Goal: Information Seeking & Learning: Compare options

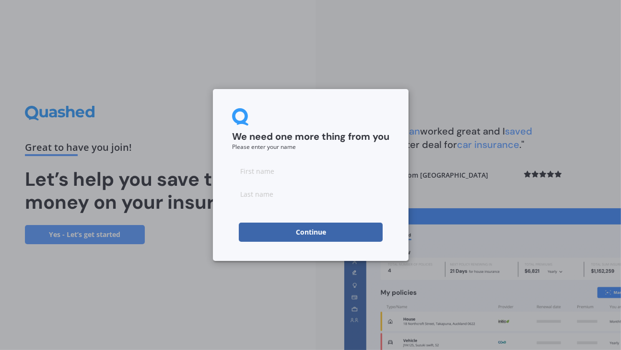
click at [243, 172] on input at bounding box center [310, 171] width 157 height 19
type input "John"
type input "Tyler"
click at [310, 233] on button "Continue" at bounding box center [311, 232] width 144 height 19
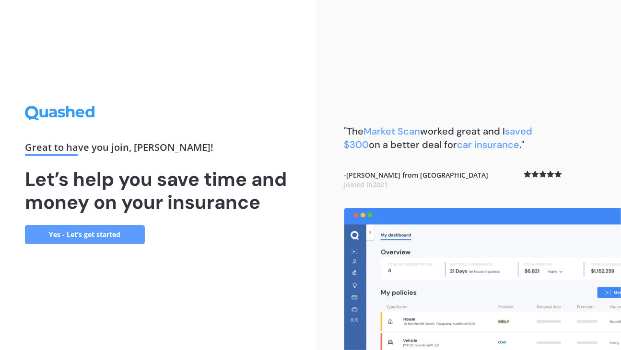
click at [97, 232] on link "Yes - Let’s get started" at bounding box center [85, 234] width 120 height 19
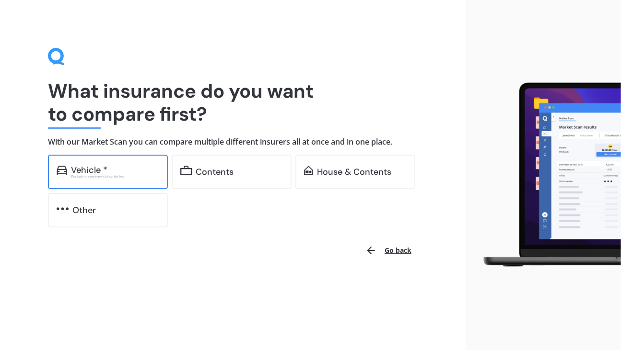
click at [115, 170] on div "Vehicle *" at bounding box center [115, 170] width 88 height 10
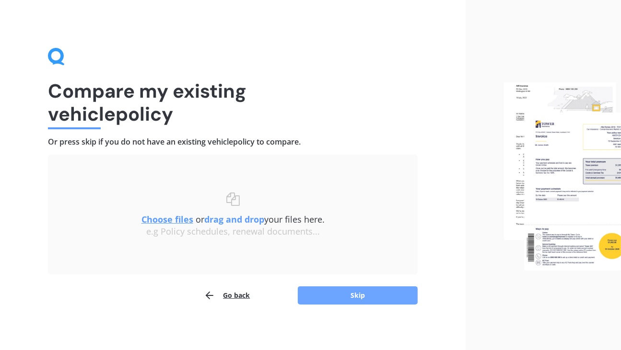
click at [356, 294] on button "Skip" at bounding box center [358, 296] width 120 height 18
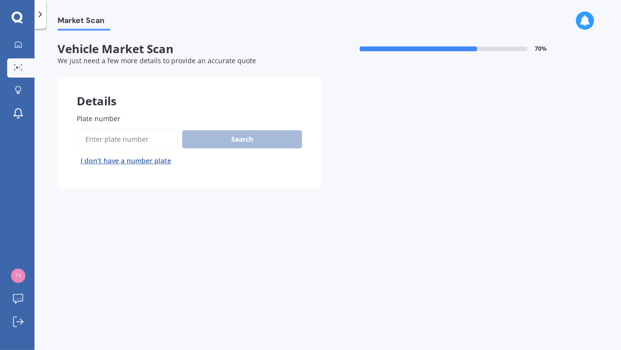
click at [87, 138] on input "Plate number" at bounding box center [128, 139] width 102 height 20
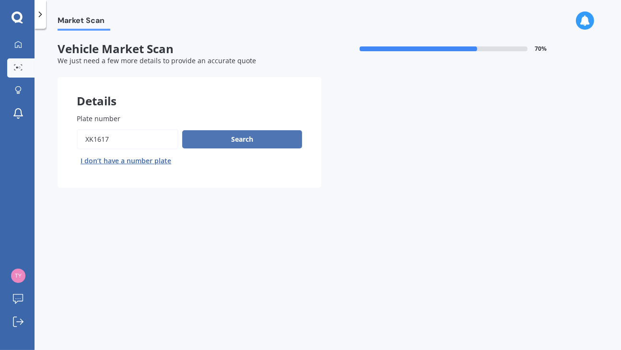
type input "XK1617"
click at [237, 139] on button "Search" at bounding box center [242, 139] width 120 height 18
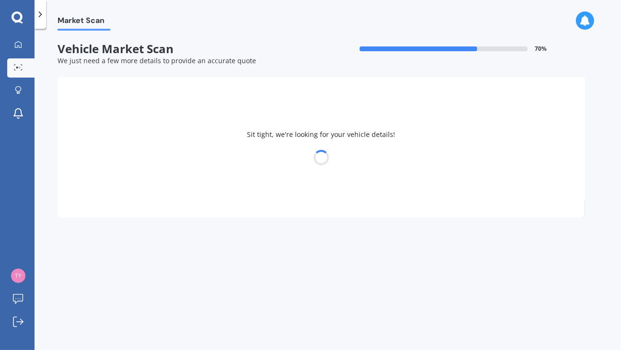
select select "NISSAN"
select select "PULSAR"
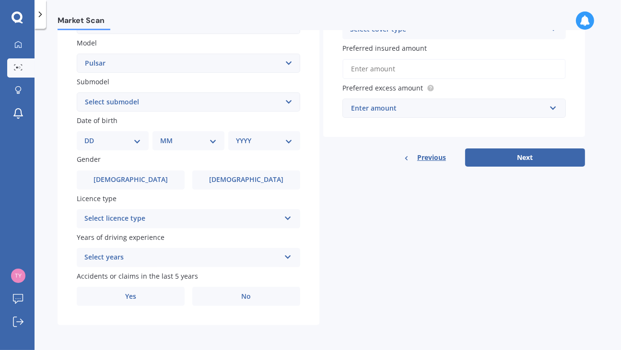
scroll to position [216, 0]
click at [247, 296] on span "No" at bounding box center [247, 297] width 10 height 8
click at [0, 0] on input "No" at bounding box center [0, 0] width 0 height 0
click at [287, 255] on icon at bounding box center [288, 255] width 8 height 7
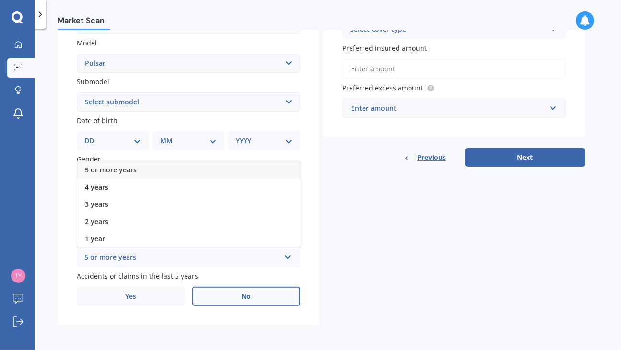
click at [131, 169] on span "5 or more years" at bounding box center [111, 169] width 52 height 9
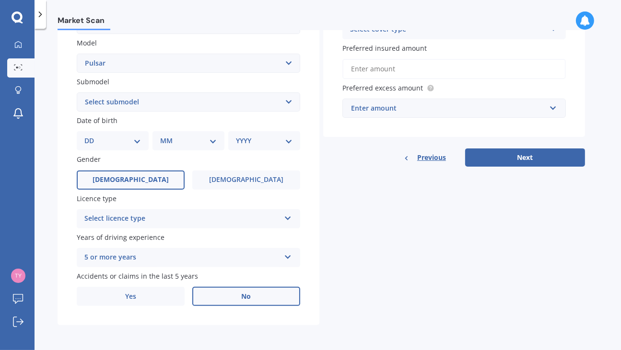
click at [141, 176] on label "[DEMOGRAPHIC_DATA]" at bounding box center [131, 180] width 108 height 19
click at [0, 0] on input "[DEMOGRAPHIC_DATA]" at bounding box center [0, 0] width 0 height 0
click at [84, 136] on select "DD 01 02 03 04 05 06 07 08 09 10 11 12 13 14 15 16 17 18 19 20 21 22 23 24 25 2…" at bounding box center [112, 141] width 57 height 11
select select "05"
click option "05" at bounding box center [0, 0] width 0 height 0
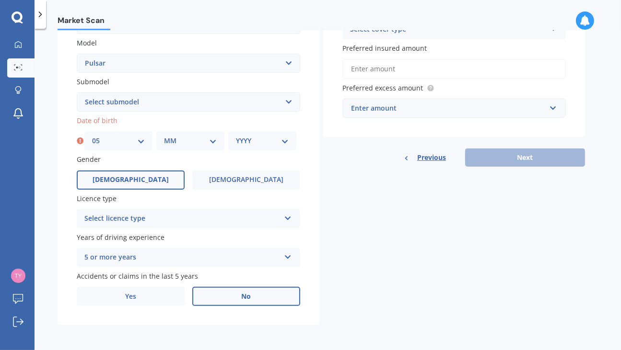
click at [164, 136] on select "MM 01 02 03 04 05 06 07 08 09 10 11 12" at bounding box center [190, 141] width 53 height 11
select select "09"
click option "09" at bounding box center [0, 0] width 0 height 0
click at [236, 136] on select "YYYY 2025 2024 2023 2022 2021 2020 2019 2018 2017 2016 2015 2014 2013 2012 2011…" at bounding box center [262, 141] width 53 height 11
select select "1951"
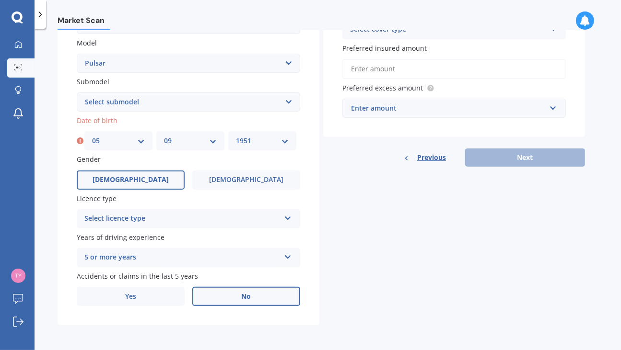
click option "1951" at bounding box center [0, 0] width 0 height 0
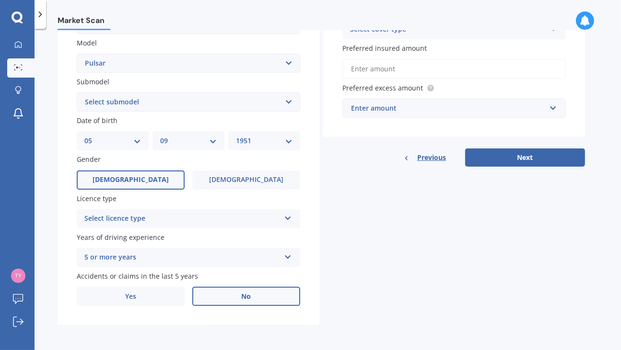
click at [77, 93] on select "Select submodel (All other) DX EXA Turbo GL GLI GT GTi GTi-R GX GXE LS LX Plus …" at bounding box center [188, 102] width 223 height 19
select select "Q 1.8 HATCH"
click option "Q 1.8 hatch" at bounding box center [0, 0] width 0 height 0
click at [285, 216] on icon at bounding box center [288, 216] width 8 height 7
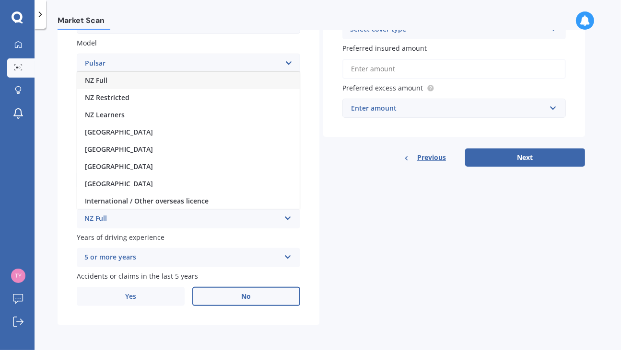
click at [105, 79] on span "NZ Full" at bounding box center [96, 80] width 23 height 9
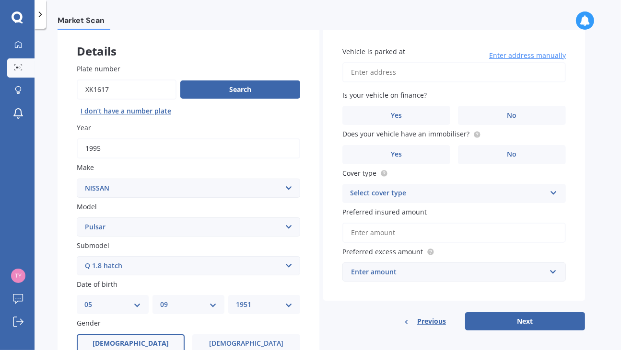
scroll to position [0, 0]
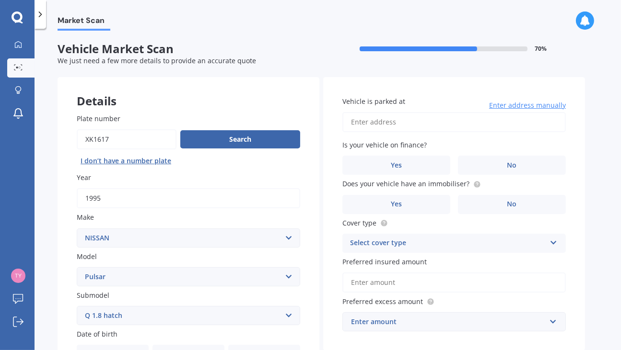
click at [360, 120] on input "Vehicle is parked at" at bounding box center [453, 122] width 223 height 20
type input "[STREET_ADDRESS][US_STATE]"
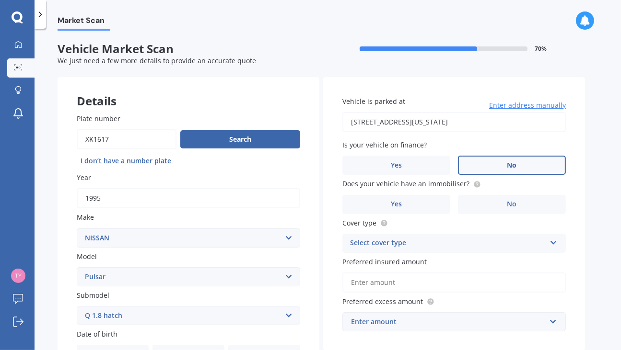
click at [508, 168] on span "No" at bounding box center [512, 166] width 10 height 8
click at [0, 0] on input "No" at bounding box center [0, 0] width 0 height 0
click at [512, 205] on span "No" at bounding box center [512, 204] width 10 height 8
click at [0, 0] on input "No" at bounding box center [0, 0] width 0 height 0
click at [553, 243] on icon at bounding box center [553, 241] width 8 height 7
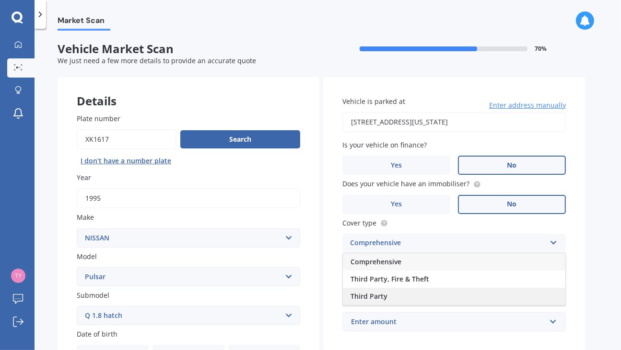
click at [377, 297] on span "Third Party" at bounding box center [368, 296] width 37 height 9
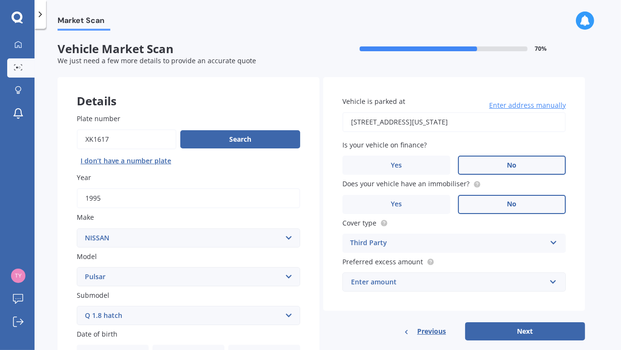
scroll to position [55, 0]
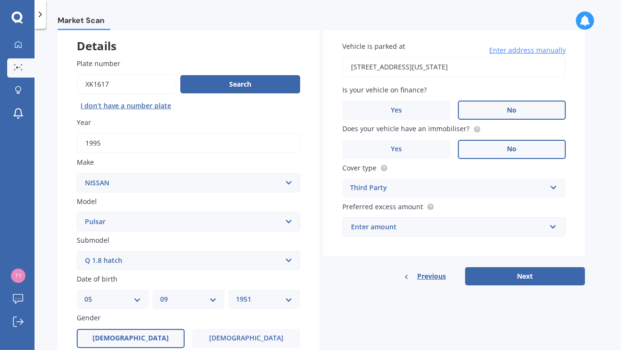
click at [461, 230] on div "Enter amount" at bounding box center [448, 227] width 195 height 11
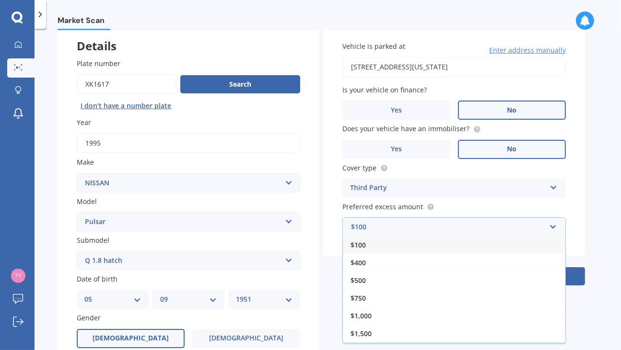
click at [366, 244] on div "$100" at bounding box center [454, 245] width 222 height 18
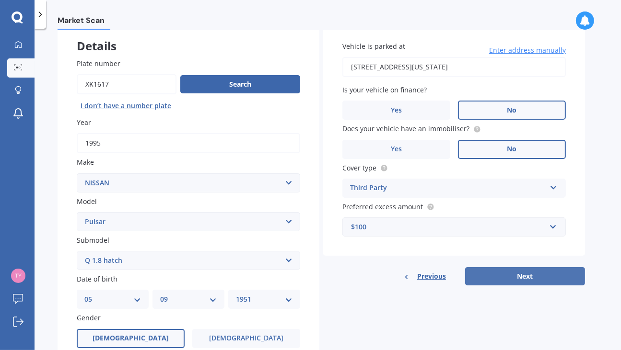
click at [523, 277] on button "Next" at bounding box center [525, 276] width 120 height 18
select select "05"
select select "09"
select select "1951"
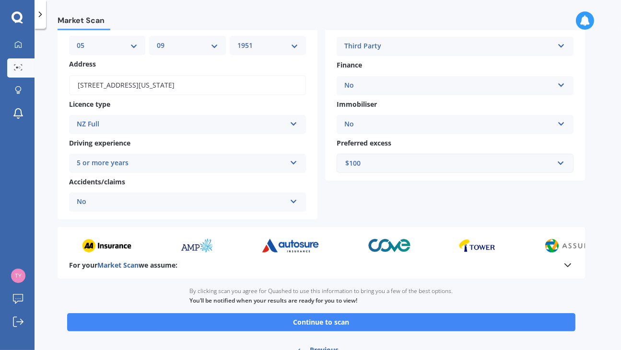
scroll to position [110, 0]
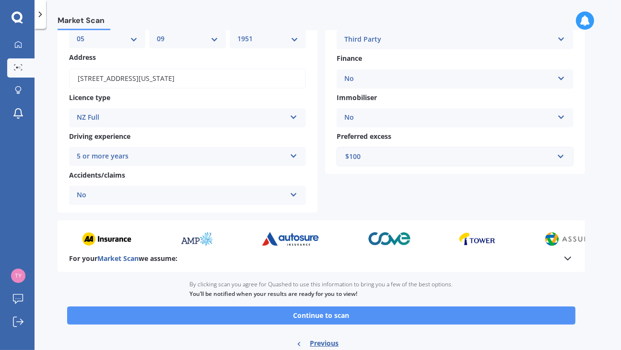
click at [325, 317] on button "Continue to scan" at bounding box center [321, 316] width 508 height 18
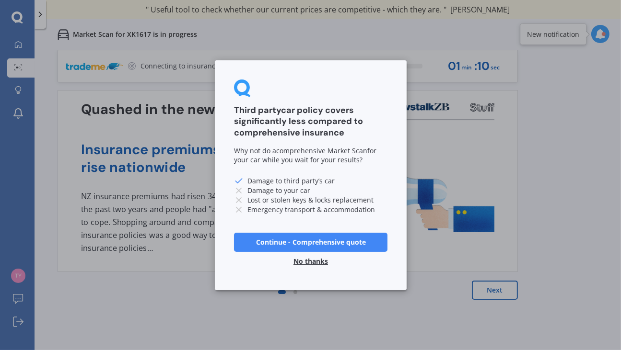
click at [314, 261] on button "No thanks" at bounding box center [311, 261] width 46 height 19
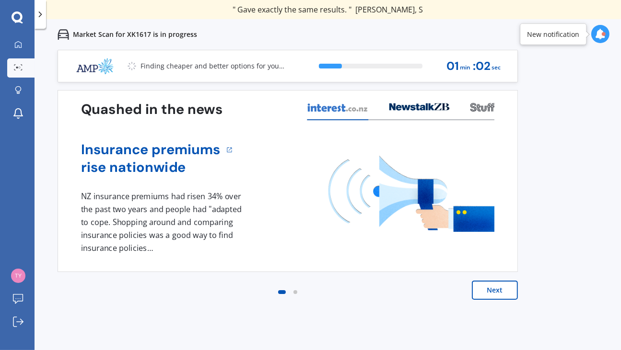
click at [494, 293] on button "Next" at bounding box center [495, 290] width 46 height 19
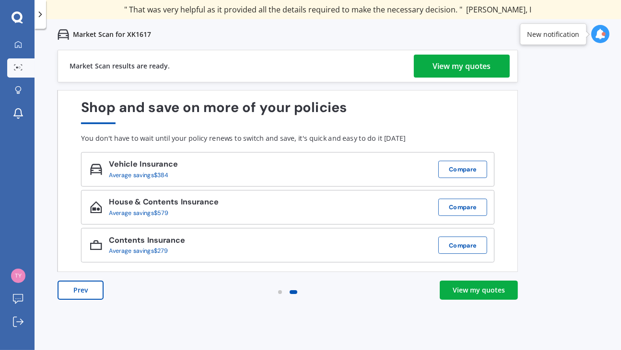
click at [467, 68] on div "View my quotes" at bounding box center [462, 66] width 58 height 23
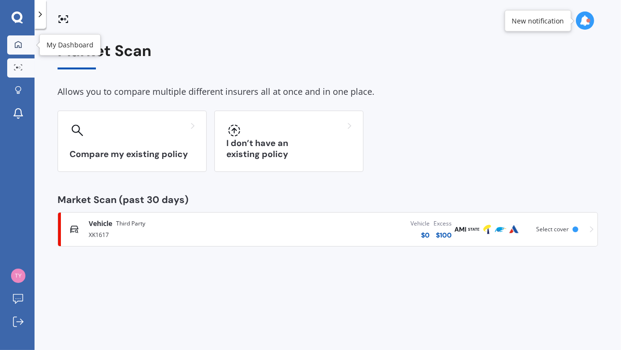
click at [14, 47] on div at bounding box center [18, 45] width 14 height 9
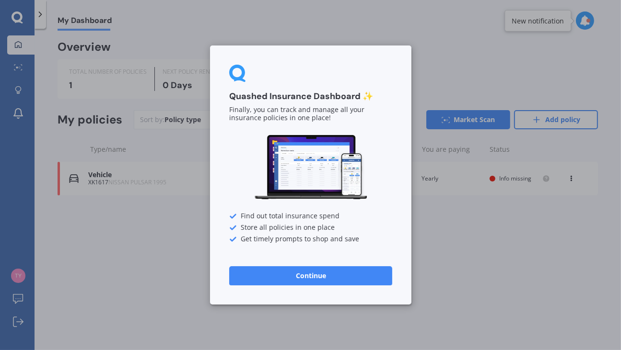
click at [318, 275] on button "Continue" at bounding box center [310, 276] width 163 height 19
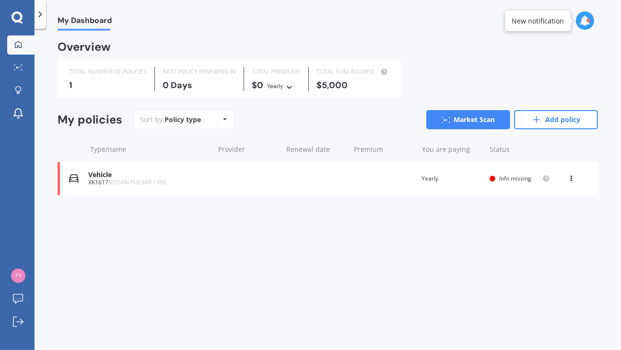
click at [12, 17] on icon at bounding box center [17, 17] width 11 height 11
click at [88, 21] on span "My Dashboard" at bounding box center [85, 22] width 54 height 13
click at [20, 13] on icon at bounding box center [17, 17] width 11 height 11
click at [18, 45] on icon at bounding box center [18, 45] width 8 height 8
click at [554, 120] on link "Add policy" at bounding box center [556, 119] width 84 height 19
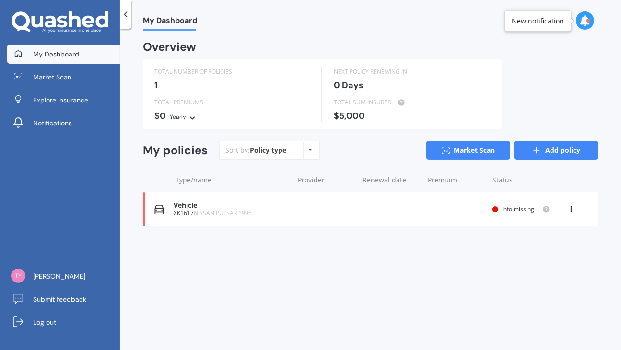
click at [559, 147] on link "Add policy" at bounding box center [556, 150] width 84 height 19
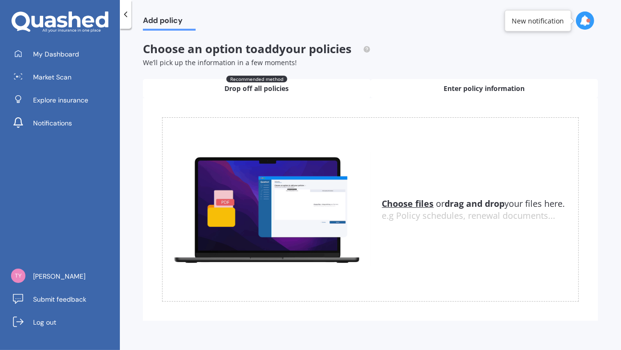
click at [490, 89] on span "Enter policy information" at bounding box center [483, 89] width 81 height 10
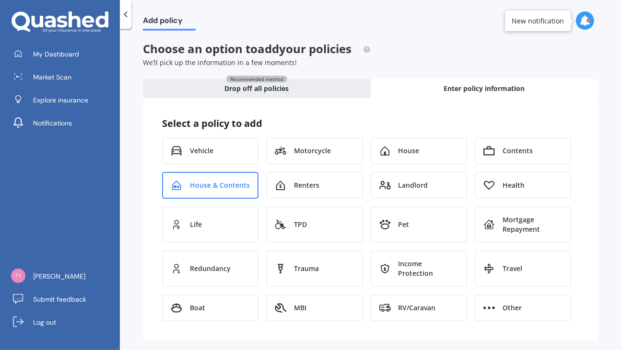
click at [205, 185] on span "House & Contents" at bounding box center [220, 186] width 60 height 10
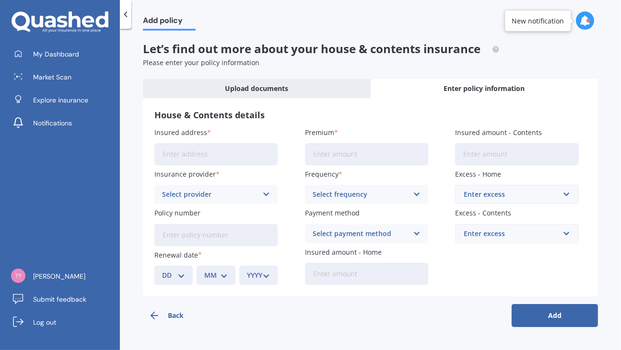
click at [161, 155] on input "Insured address" at bounding box center [215, 154] width 123 height 22
type input "[STREET_ADDRESS][US_STATE]"
click at [266, 195] on icon at bounding box center [266, 194] width 8 height 11
drag, startPoint x: 313, startPoint y: 309, endPoint x: 307, endPoint y: 317, distance: 9.7
click at [313, 309] on div "Back Add" at bounding box center [370, 312] width 455 height 31
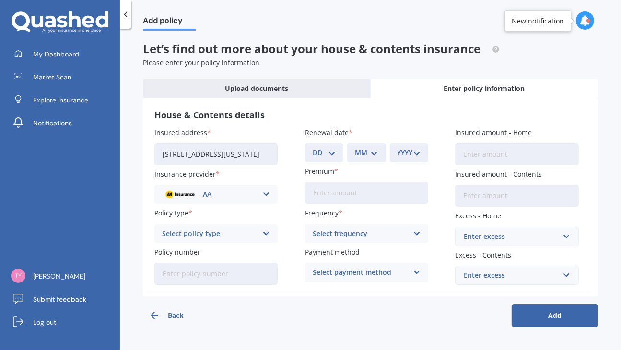
click at [265, 193] on icon at bounding box center [266, 194] width 8 height 11
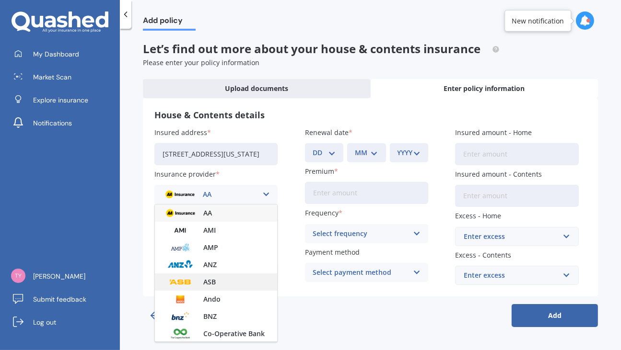
click at [213, 281] on span "ASB" at bounding box center [209, 282] width 12 height 7
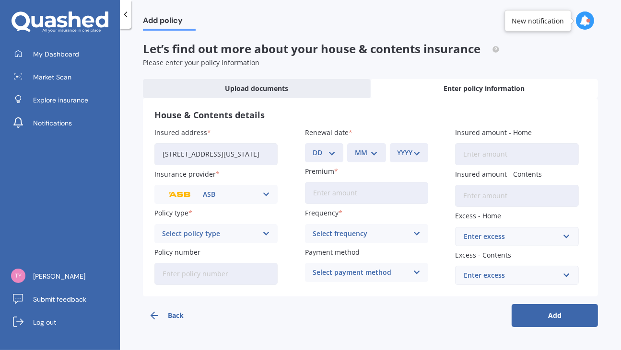
click at [267, 233] on icon at bounding box center [266, 234] width 8 height 11
click at [227, 251] on span "Home and Contents" at bounding box center [196, 252] width 66 height 7
click at [267, 233] on icon at bounding box center [266, 234] width 8 height 11
click at [265, 232] on icon at bounding box center [266, 234] width 8 height 11
click at [267, 232] on icon at bounding box center [266, 234] width 8 height 11
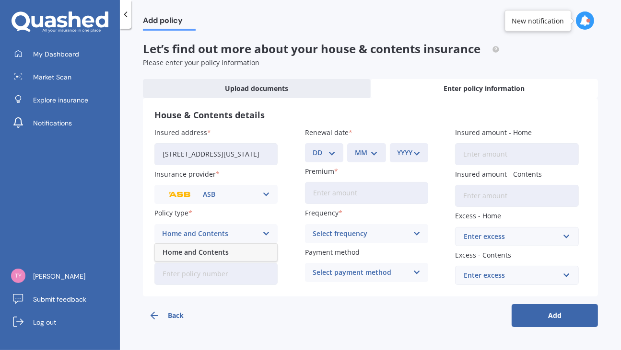
click at [267, 232] on icon at bounding box center [266, 234] width 8 height 11
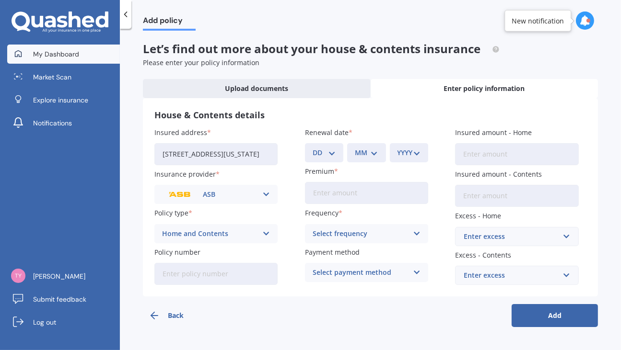
click at [50, 52] on span "My Dashboard" at bounding box center [56, 54] width 46 height 10
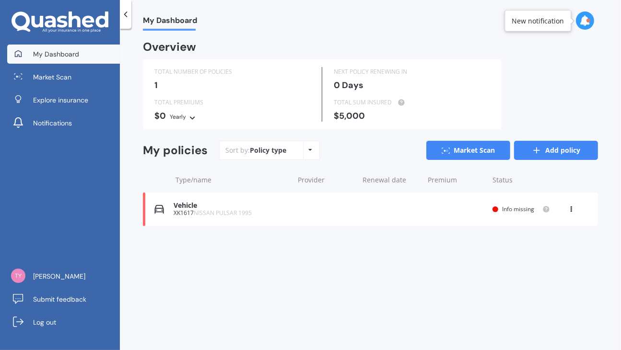
click at [551, 149] on link "Add policy" at bounding box center [556, 150] width 84 height 19
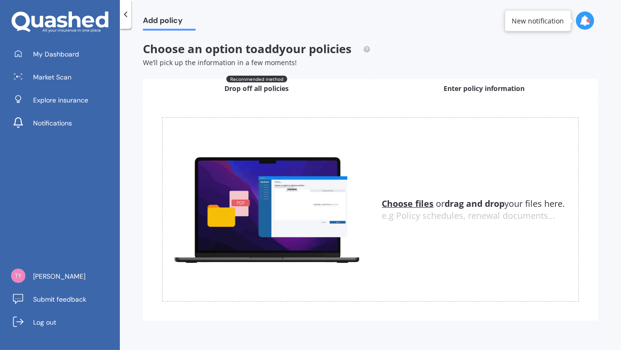
click at [471, 88] on span "Enter policy information" at bounding box center [483, 89] width 81 height 10
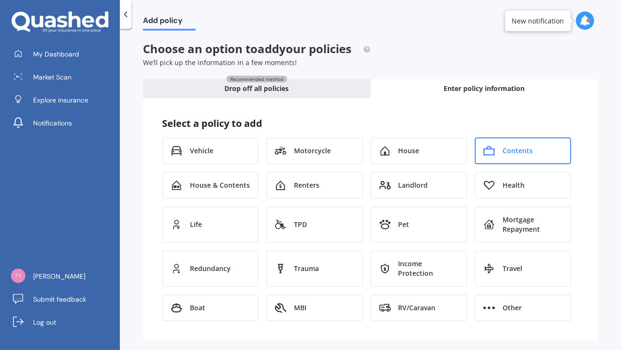
click at [514, 151] on span "Contents" at bounding box center [517, 151] width 30 height 10
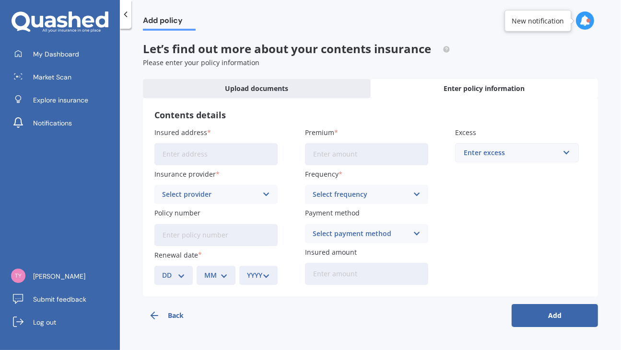
click at [165, 152] on input "Insured address" at bounding box center [215, 154] width 123 height 22
type input "[STREET_ADDRESS][US_STATE]"
click at [265, 195] on icon at bounding box center [266, 194] width 8 height 11
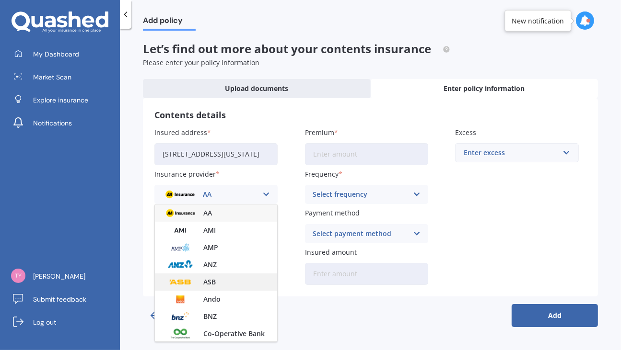
click at [209, 281] on span "ASB" at bounding box center [209, 282] width 12 height 7
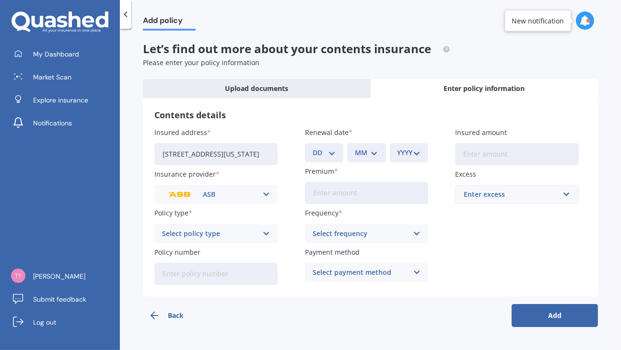
click at [266, 234] on icon at bounding box center [266, 234] width 8 height 11
click at [215, 252] on div "Basic Cover" at bounding box center [216, 252] width 122 height 17
click at [168, 277] on input "Policy number" at bounding box center [215, 274] width 123 height 22
type input "HOMP6000073605"
select select "01"
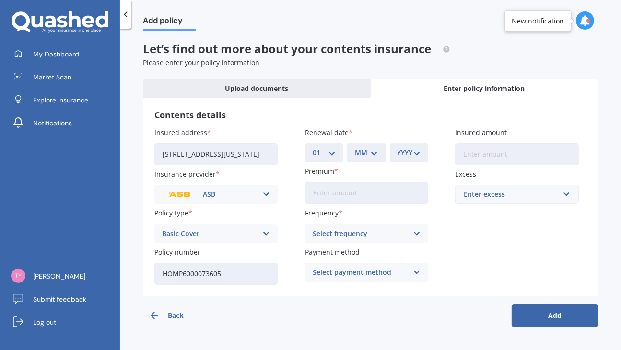
click option "01" at bounding box center [0, 0] width 0 height 0
click at [379, 154] on div "MM 01 02 03 04 05 06 07 08 09 10 11 12" at bounding box center [366, 152] width 38 height 19
click at [355, 148] on select "MM 01 02 03 04 05 06 07 08 09 10 11 12" at bounding box center [366, 153] width 23 height 11
select select "10"
click option "10" at bounding box center [0, 0] width 0 height 0
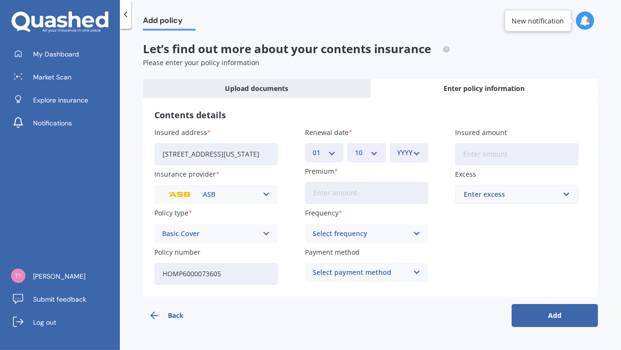
click at [397, 148] on select "YYYY 2027 2026 2025 2024 2023 2022 2021 2020 2019 2018 2017 2016 2015 2014 2013…" at bounding box center [408, 153] width 23 height 11
select select "2025"
click option "2025" at bounding box center [0, 0] width 0 height 0
click at [314, 195] on input "Premium" at bounding box center [366, 193] width 123 height 22
type input "$73.45"
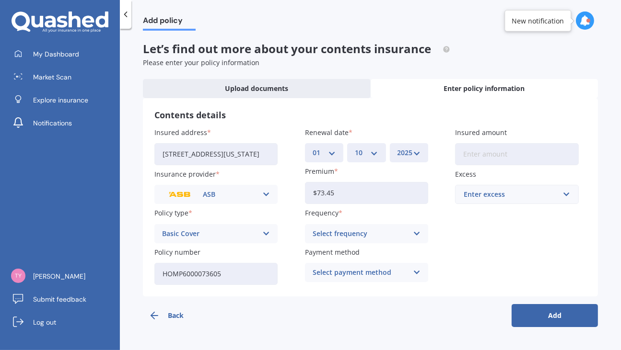
click at [417, 233] on icon at bounding box center [416, 234] width 8 height 11
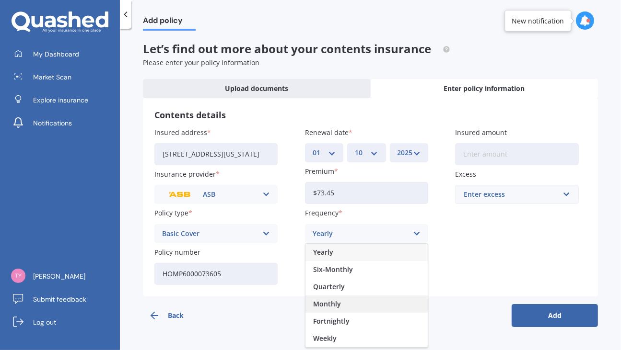
click at [337, 303] on span "Monthly" at bounding box center [327, 304] width 28 height 7
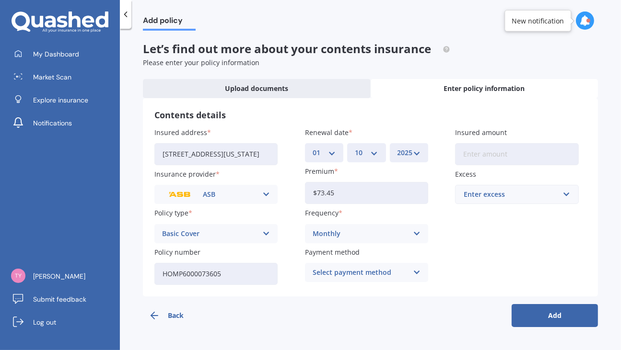
click at [417, 272] on icon at bounding box center [416, 272] width 8 height 11
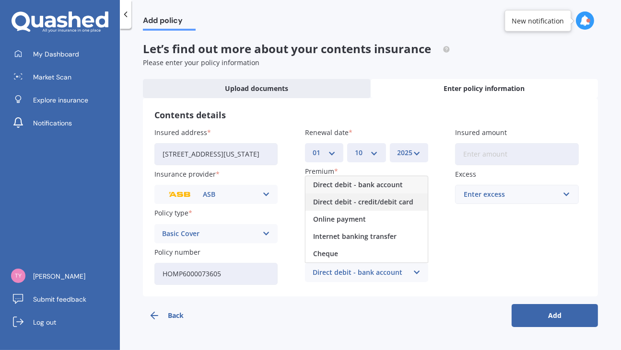
click at [381, 203] on span "Direct debit - credit/debit card" at bounding box center [363, 202] width 100 height 7
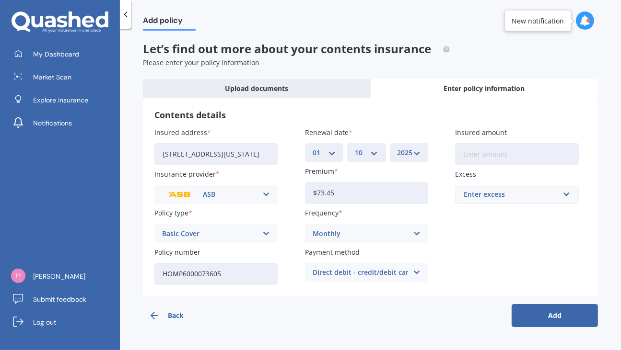
click at [463, 152] on input "Insured amount" at bounding box center [516, 154] width 123 height 22
type input "$43,000"
click at [567, 196] on input "text" at bounding box center [513, 195] width 115 height 18
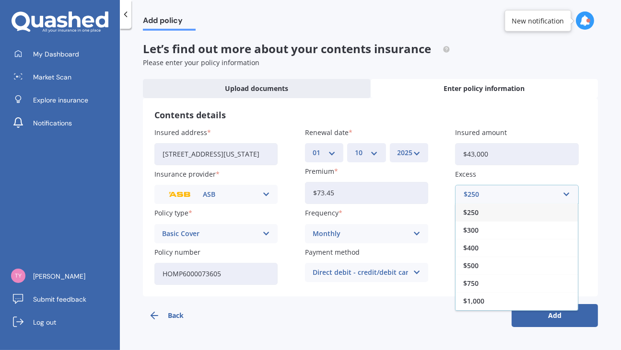
click at [491, 213] on div "$250" at bounding box center [516, 213] width 122 height 18
click at [551, 315] on button "Add" at bounding box center [554, 315] width 86 height 23
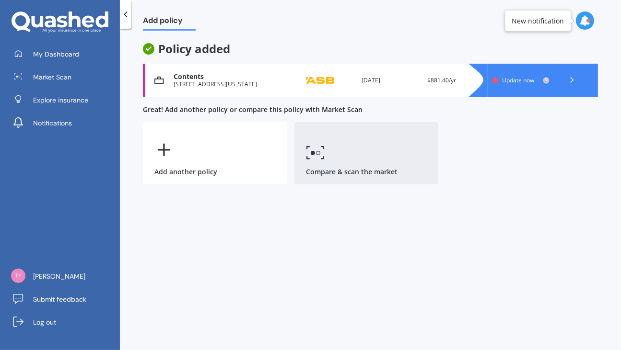
click at [331, 151] on link "Compare & scan the market" at bounding box center [366, 153] width 144 height 62
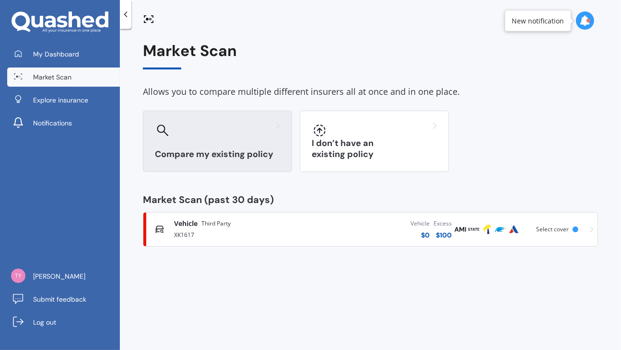
click at [210, 143] on div "Compare my existing policy" at bounding box center [217, 141] width 149 height 61
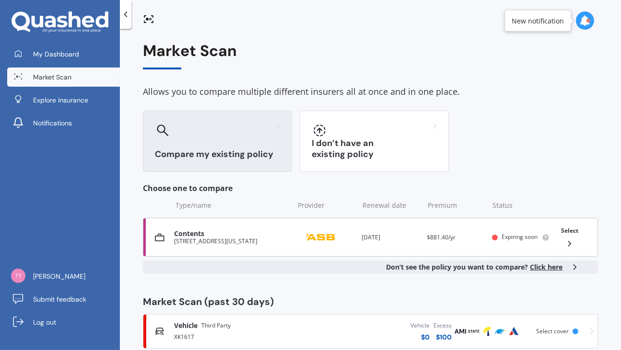
click at [196, 238] on div "Contents" at bounding box center [231, 234] width 115 height 8
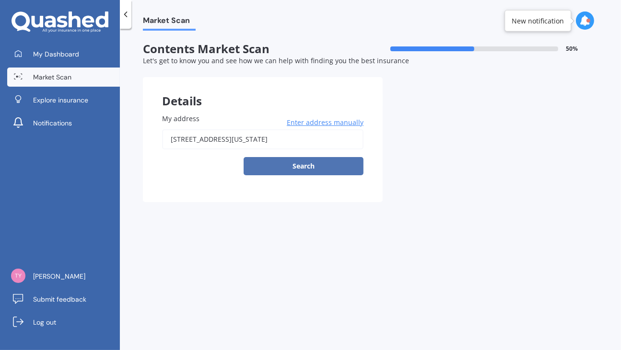
click at [306, 166] on button "Search" at bounding box center [304, 166] width 120 height 18
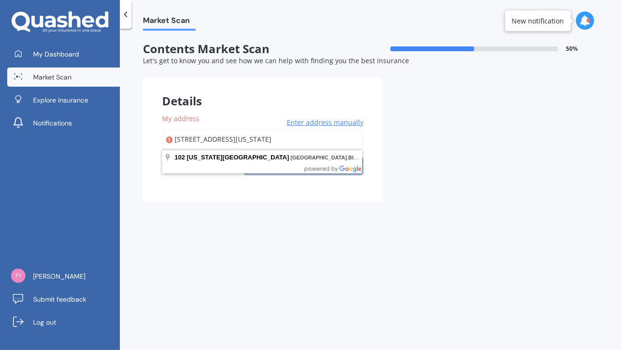
click at [279, 235] on div "Market Scan Contents Market Scan 50 % Let's get to know you and see how we can …" at bounding box center [370, 192] width 501 height 322
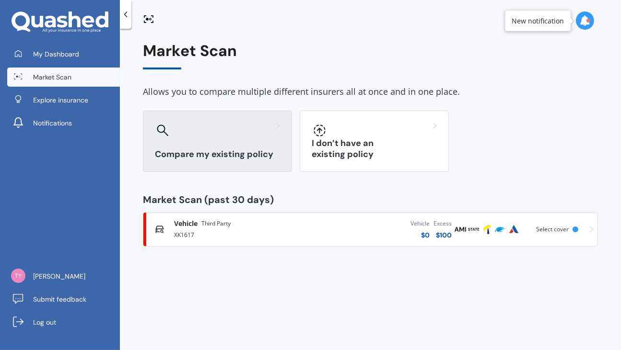
click at [248, 152] on h3 "Compare my existing policy" at bounding box center [217, 154] width 125 height 11
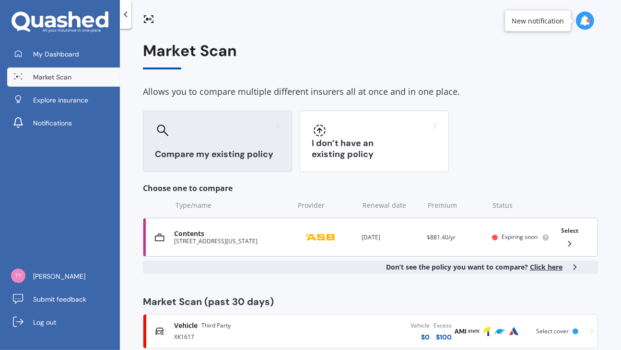
click at [569, 243] on polyline at bounding box center [569, 244] width 2 height 5
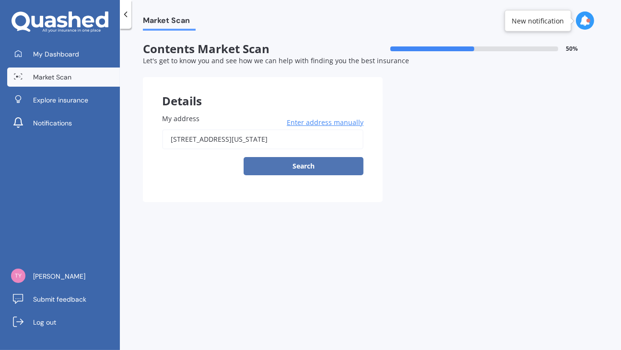
click at [306, 164] on button "Search" at bounding box center [304, 166] width 120 height 18
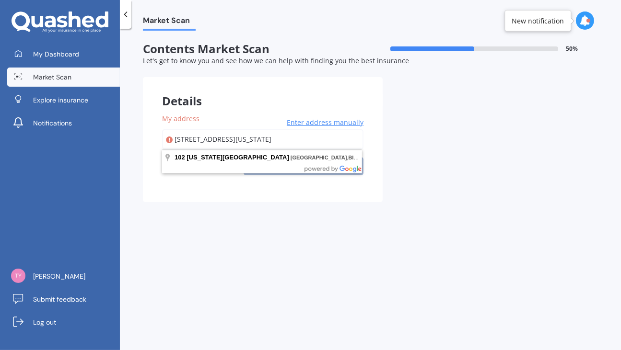
click at [498, 162] on div "Details My address [STREET_ADDRESS][US_STATE] Enter address manually Search Sel…" at bounding box center [370, 139] width 455 height 125
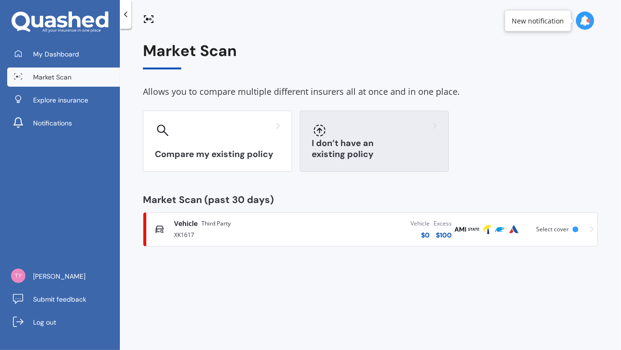
click at [381, 155] on h3 "I don’t have an existing policy" at bounding box center [374, 149] width 125 height 22
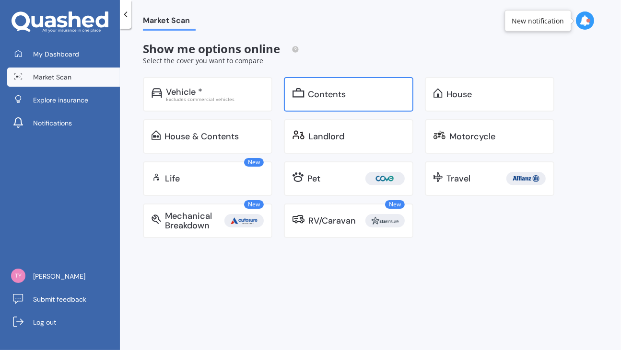
click at [339, 96] on div "Contents" at bounding box center [327, 95] width 38 height 10
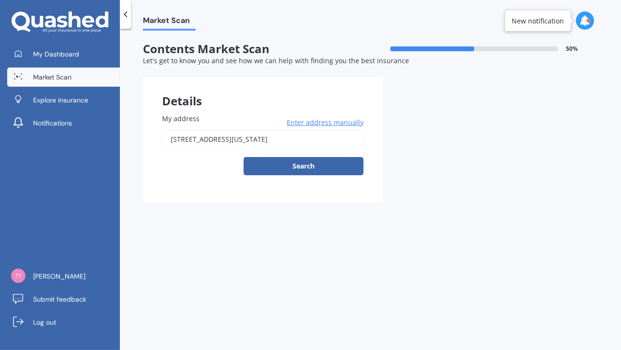
click at [475, 168] on div "Details My address [STREET_ADDRESS][US_STATE] Enter address manually Search Pre…" at bounding box center [370, 139] width 455 height 125
drag, startPoint x: 229, startPoint y: 220, endPoint x: 262, endPoint y: 199, distance: 39.0
click at [229, 220] on div "Market Scan Contents Market Scan 50 % Let's get to know you and see how we can …" at bounding box center [370, 192] width 501 height 322
click at [296, 168] on button "Search" at bounding box center [304, 166] width 120 height 18
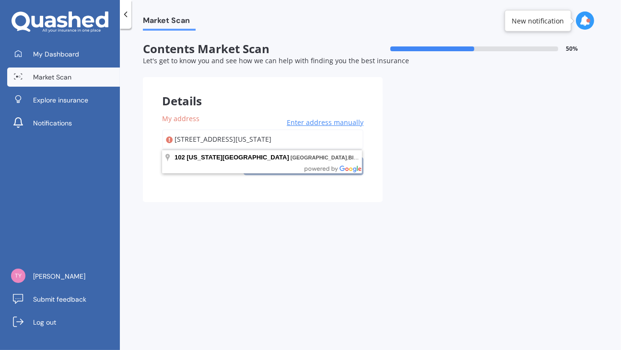
type input "[STREET_ADDRESS][US_STATE]"
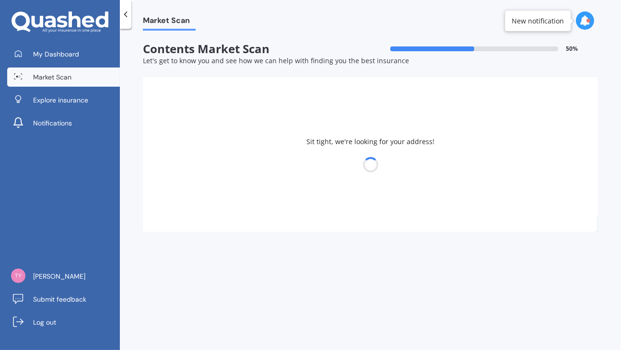
select select "05"
select select "09"
select select "1951"
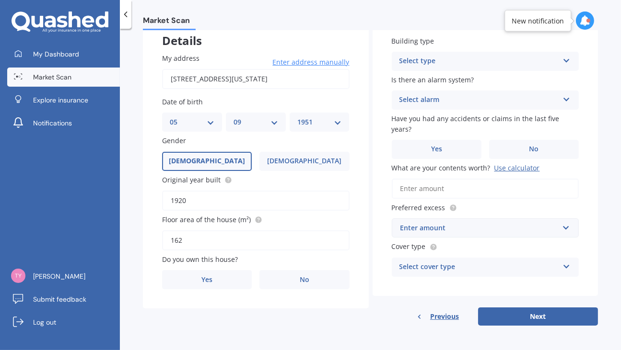
scroll to position [62, 0]
click at [306, 277] on span "No" at bounding box center [305, 280] width 10 height 8
click at [0, 0] on input "No" at bounding box center [0, 0] width 0 height 0
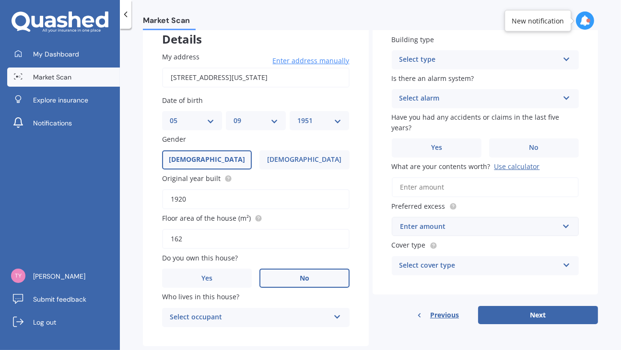
click at [565, 58] on icon at bounding box center [566, 57] width 8 height 7
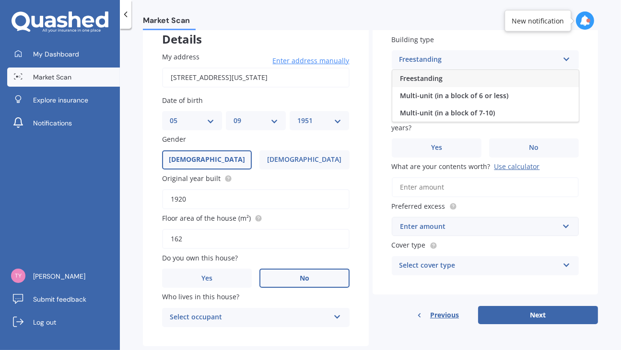
click at [568, 58] on icon at bounding box center [566, 57] width 8 height 7
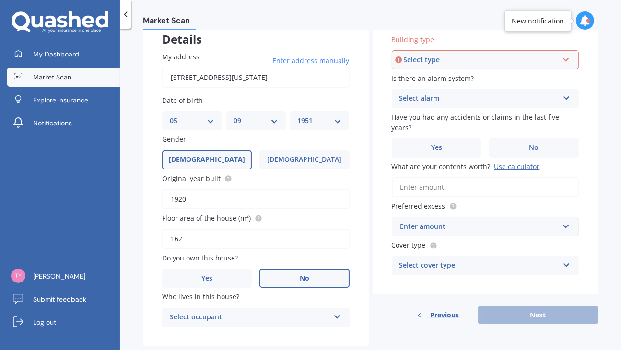
click at [566, 58] on icon at bounding box center [566, 58] width 8 height 7
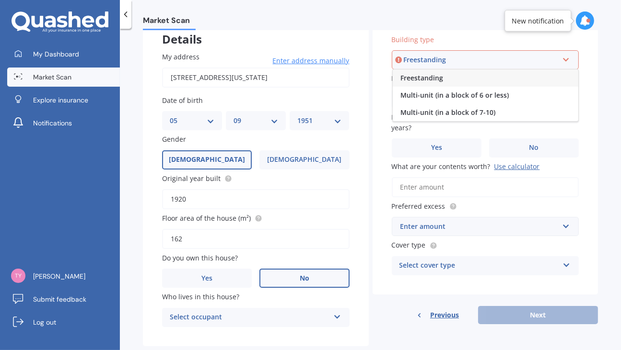
click at [455, 78] on div "Freestanding" at bounding box center [486, 78] width 186 height 17
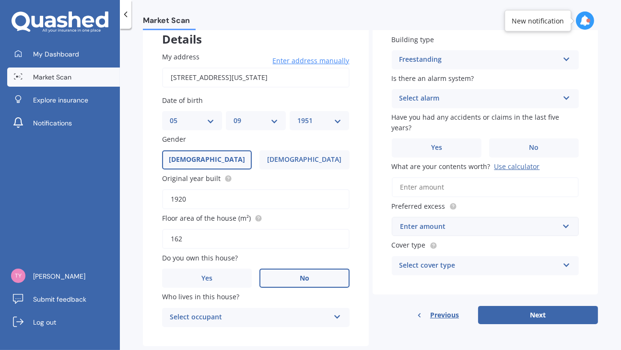
click at [567, 98] on icon at bounding box center [566, 96] width 8 height 7
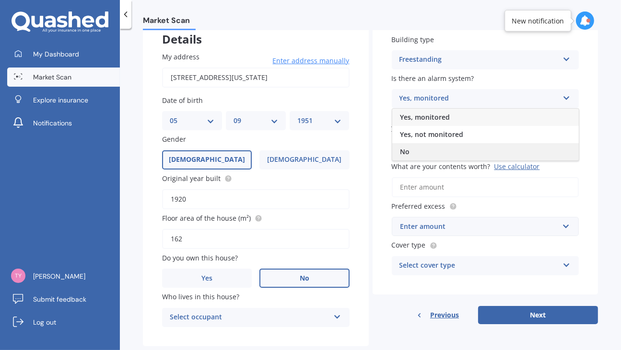
click at [405, 149] on span "No" at bounding box center [405, 151] width 10 height 9
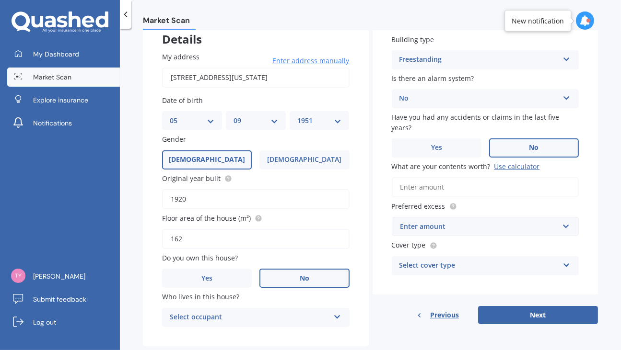
click at [532, 148] on span "No" at bounding box center [534, 148] width 10 height 8
click at [0, 0] on input "No" at bounding box center [0, 0] width 0 height 0
click at [402, 187] on input "What are your contents worth? Use calculator" at bounding box center [485, 187] width 187 height 20
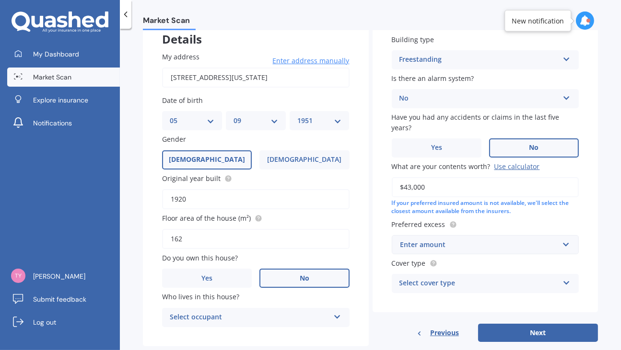
type input "$43,000"
click at [467, 243] on div "Enter amount" at bounding box center [479, 245] width 159 height 11
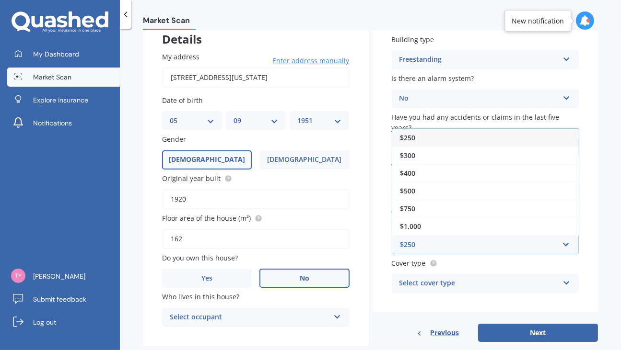
click at [419, 140] on div "$250" at bounding box center [485, 138] width 186 height 18
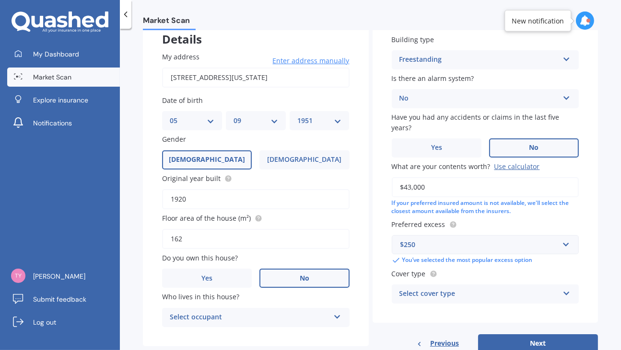
click at [565, 295] on icon at bounding box center [566, 292] width 8 height 7
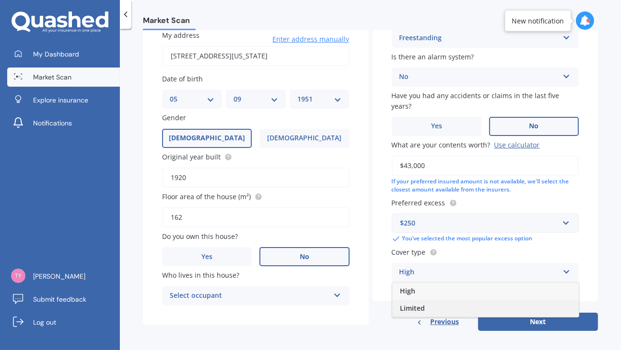
scroll to position [91, 0]
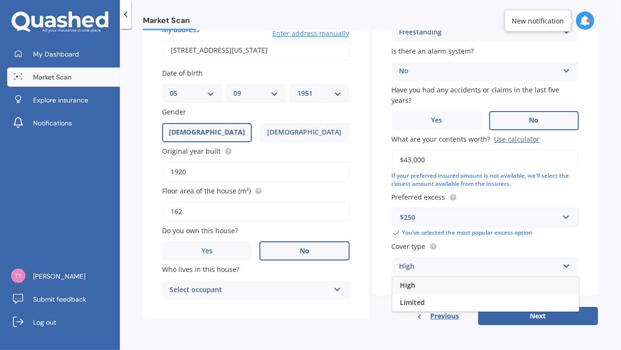
click at [442, 269] on div "High" at bounding box center [479, 267] width 160 height 12
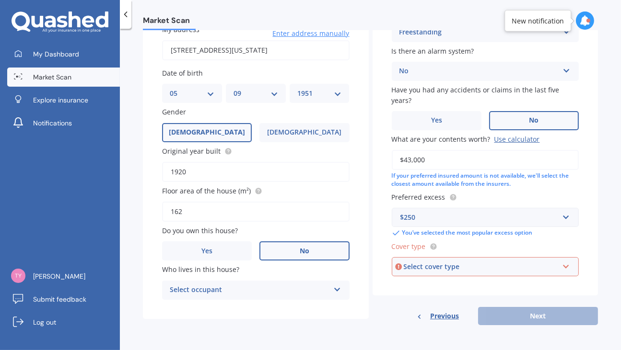
click at [565, 268] on icon at bounding box center [566, 265] width 8 height 7
drag, startPoint x: 431, startPoint y: 289, endPoint x: 437, endPoint y: 289, distance: 5.8
click at [431, 289] on div "High" at bounding box center [486, 285] width 186 height 17
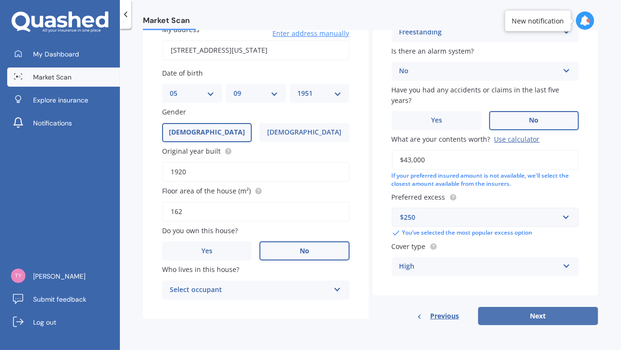
click at [536, 315] on button "Next" at bounding box center [538, 316] width 120 height 18
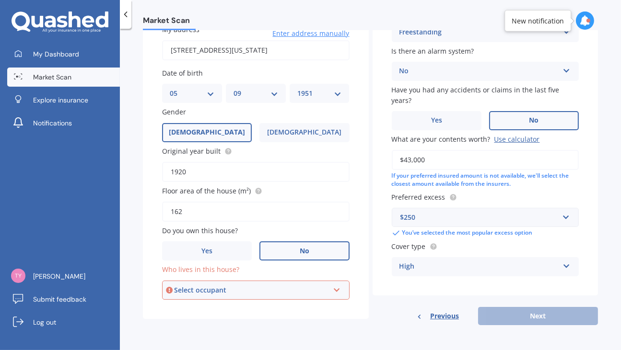
click at [338, 289] on icon at bounding box center [337, 288] width 8 height 7
click at [181, 306] on span "Tenant" at bounding box center [182, 308] width 23 height 9
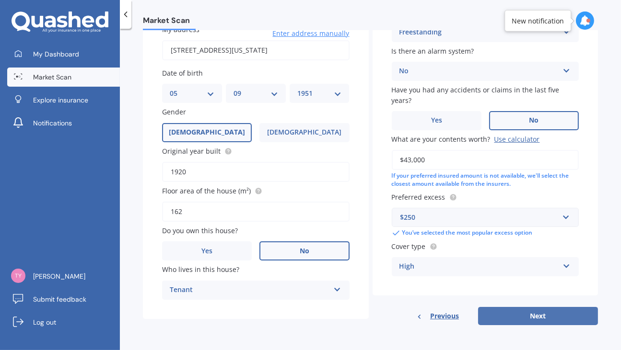
click at [542, 315] on button "Next" at bounding box center [538, 316] width 120 height 18
select select "05"
select select "09"
select select "1951"
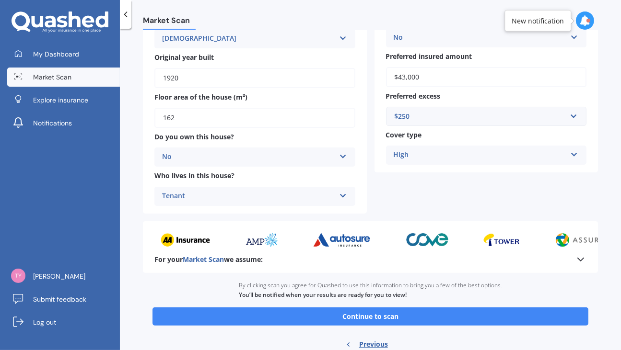
scroll to position [165, 0]
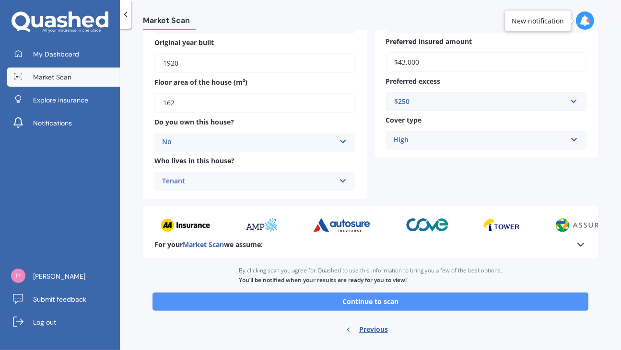
click at [391, 300] on button "Continue to scan" at bounding box center [370, 302] width 436 height 18
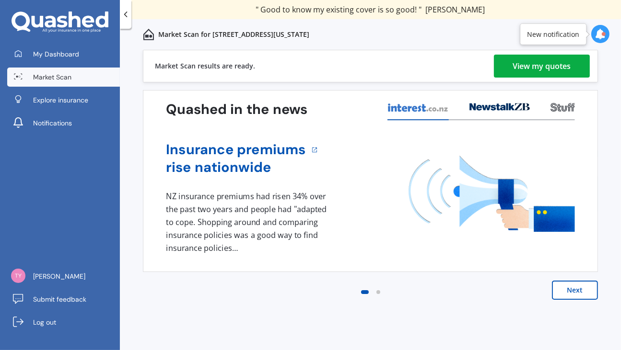
click at [534, 69] on div "View my quotes" at bounding box center [542, 66] width 58 height 23
